Goal: Communication & Community: Share content

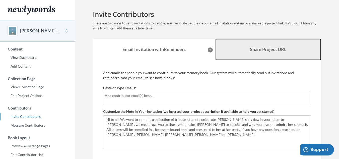
click at [243, 50] on link "Share Project URL" at bounding box center [268, 50] width 106 height 22
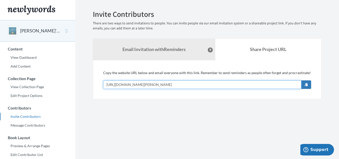
drag, startPoint x: 196, startPoint y: 84, endPoint x: 106, endPoint y: 83, distance: 90.8
click at [106, 83] on input "[URL][DOMAIN_NAME][PERSON_NAME]" at bounding box center [202, 84] width 198 height 9
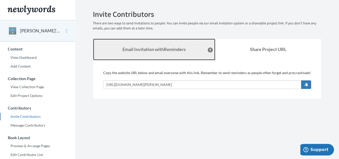
click at [160, 51] on strong "Email Invitation with Reminders" at bounding box center [153, 49] width 63 height 6
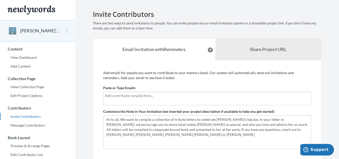
click at [153, 98] on div at bounding box center [207, 99] width 208 height 14
click at [111, 96] on input "rh" at bounding box center [207, 96] width 204 height 6
type input "r"
type input "[EMAIL_ADDRESS][PERSON_NAME][DOMAIN_NAME]"
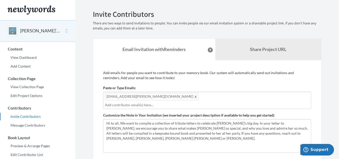
click at [174, 102] on input "text" at bounding box center [207, 105] width 204 height 6
click at [185, 99] on div "[EMAIL_ADDRESS][PERSON_NAME][DOMAIN_NAME]" at bounding box center [207, 100] width 208 height 17
type input "[EMAIL_ADDRESS][DOMAIN_NAME]"
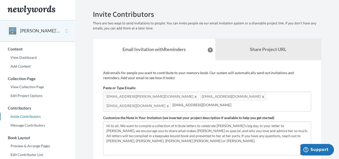
type input "[EMAIL_ADDRESS][DOMAIN_NAME]"
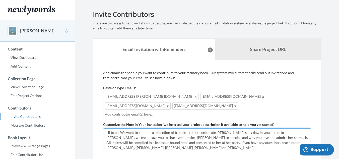
click at [225, 143] on textarea "Hi to all, We want to compile a collection of tribute letters to celebrate [PER…" at bounding box center [207, 145] width 208 height 34
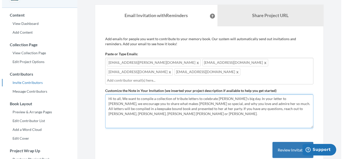
scroll to position [25, 0]
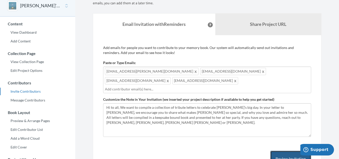
click at [276, 150] on button "Review Invitation" at bounding box center [290, 158] width 41 height 16
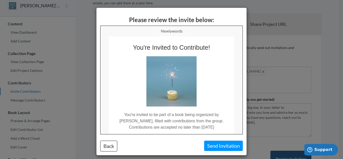
scroll to position [0, 0]
click at [214, 145] on button "Send Invitation" at bounding box center [223, 145] width 39 height 10
